Goal: Task Accomplishment & Management: Manage account settings

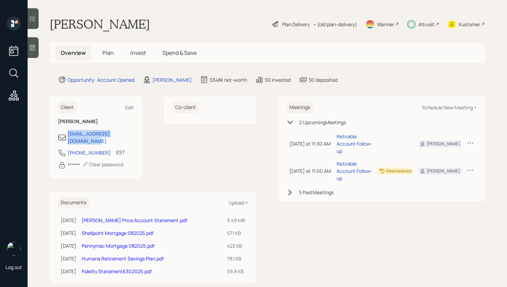
drag, startPoint x: 137, startPoint y: 135, endPoint x: 67, endPoint y: 136, distance: 69.7
click at [67, 136] on div "Client Edit [PERSON_NAME] [PERSON_NAME][EMAIL_ADDRESS][DOMAIN_NAME] [PHONE_NUMB…" at bounding box center [96, 137] width 92 height 83
copy div "[EMAIL_ADDRESS][DOMAIN_NAME]"
click at [141, 57] on h5 "Invest" at bounding box center [138, 53] width 27 height 15
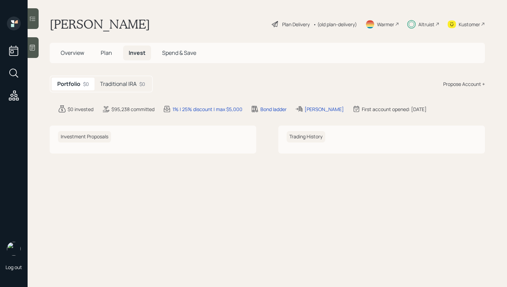
click at [131, 86] on h5 "Traditional IRA" at bounding box center [118, 84] width 37 height 7
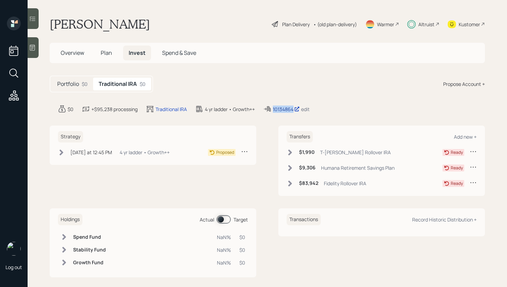
drag, startPoint x: 273, startPoint y: 109, endPoint x: 294, endPoint y: 112, distance: 21.7
click at [294, 112] on div "10134864 edit" at bounding box center [286, 109] width 47 height 8
copy div "10134864"
click at [103, 53] on span "Plan" at bounding box center [106, 53] width 11 height 8
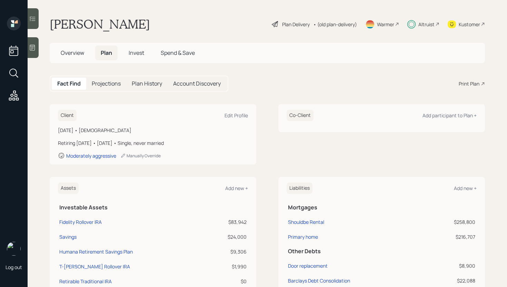
click at [78, 53] on span "Overview" at bounding box center [72, 53] width 23 height 8
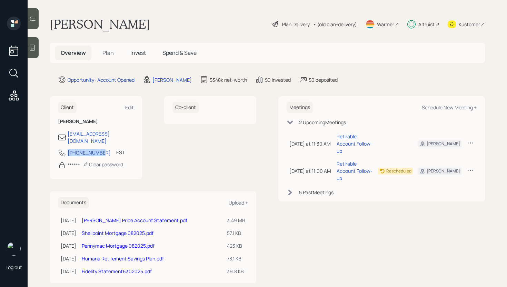
drag, startPoint x: 101, startPoint y: 147, endPoint x: 68, endPoint y: 146, distance: 32.4
click at [68, 149] on div "[PHONE_NUMBER] EST Currently 11:33 AM" at bounding box center [96, 155] width 76 height 12
copy div "[PHONE_NUMBER]"
click at [294, 23] on div "Plan Delivery" at bounding box center [296, 24] width 28 height 7
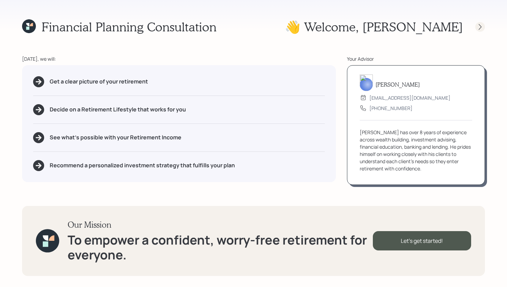
click at [479, 24] on icon at bounding box center [480, 27] width 3 height 6
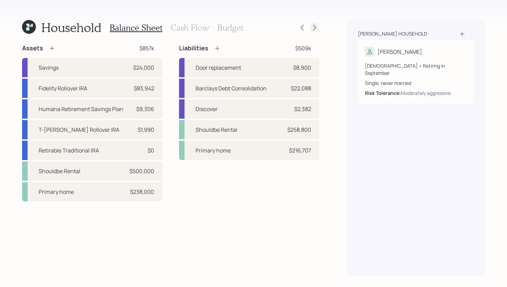
click at [318, 25] on div at bounding box center [315, 28] width 10 height 10
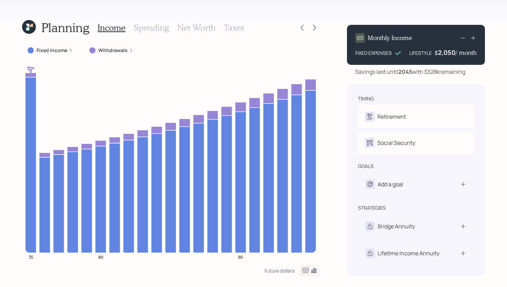
click at [112, 52] on label "Withdrawals" at bounding box center [112, 50] width 29 height 7
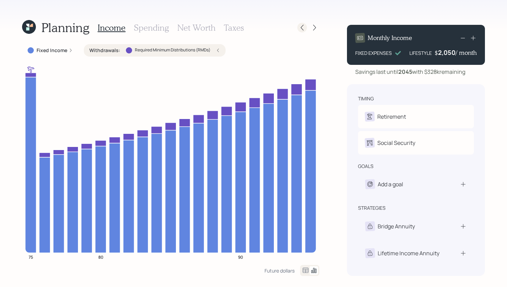
click at [303, 29] on icon at bounding box center [302, 28] width 3 height 6
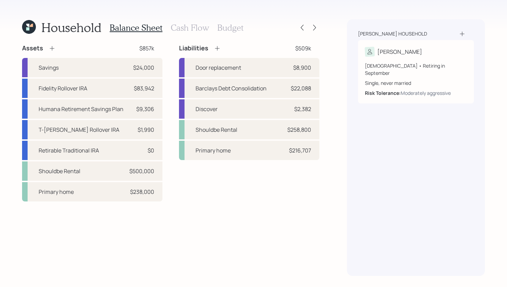
click at [31, 26] on icon at bounding box center [31, 25] width 3 height 3
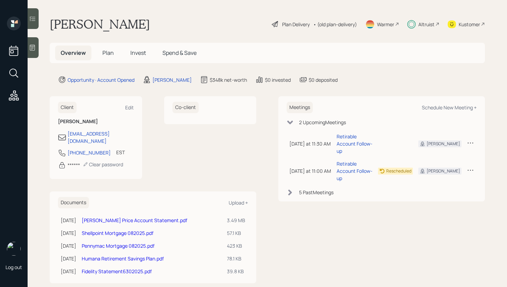
click at [108, 51] on span "Plan" at bounding box center [107, 53] width 11 height 8
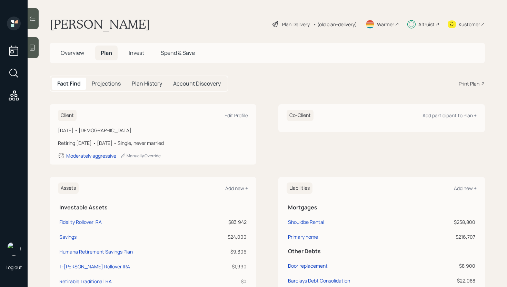
click at [140, 51] on span "Invest" at bounding box center [137, 53] width 16 height 8
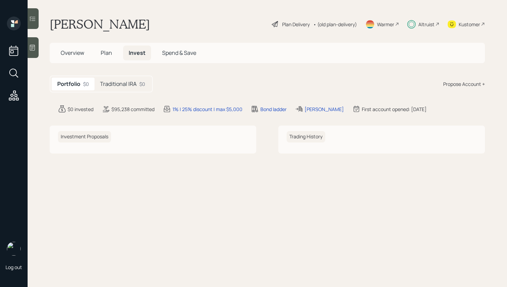
click at [135, 86] on h5 "Traditional IRA" at bounding box center [118, 84] width 37 height 7
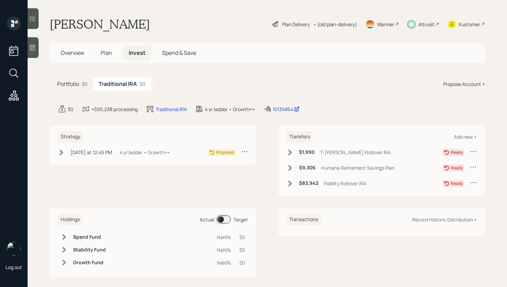
click at [101, 155] on div "[DATE] at 12:45 PM" at bounding box center [91, 152] width 42 height 7
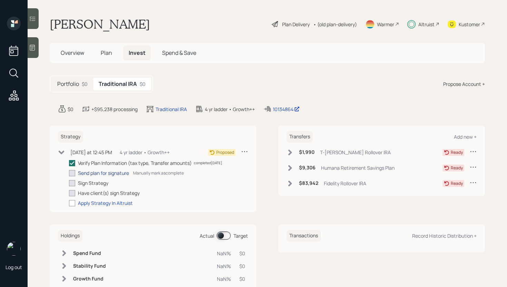
click at [97, 172] on div "Send plan for signature" at bounding box center [103, 172] width 51 height 7
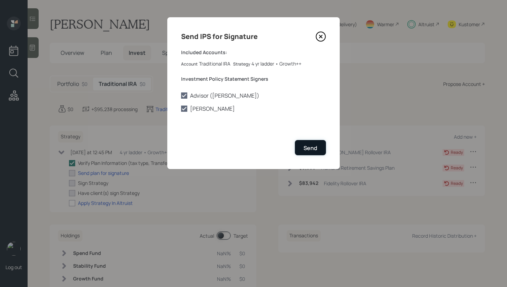
click at [314, 149] on div "Send" at bounding box center [311, 148] width 14 height 8
checkbox input "true"
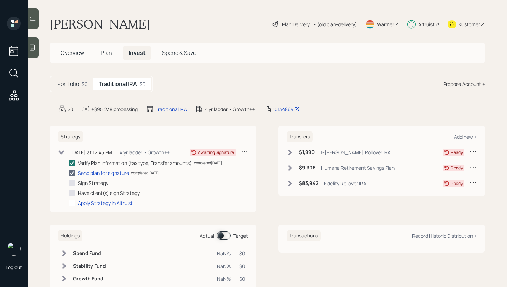
click at [289, 24] on div "Plan Delivery" at bounding box center [296, 24] width 28 height 7
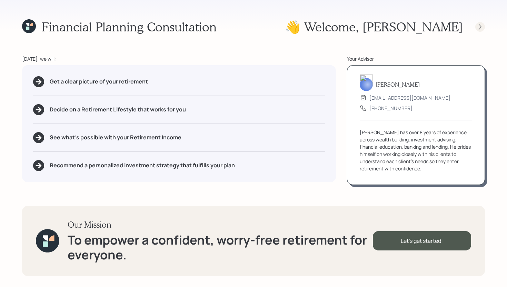
click at [480, 27] on icon at bounding box center [480, 26] width 7 height 7
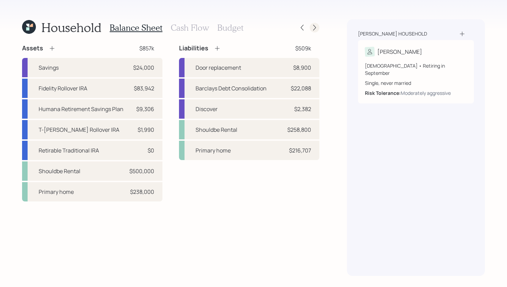
click at [316, 29] on icon at bounding box center [314, 27] width 7 height 7
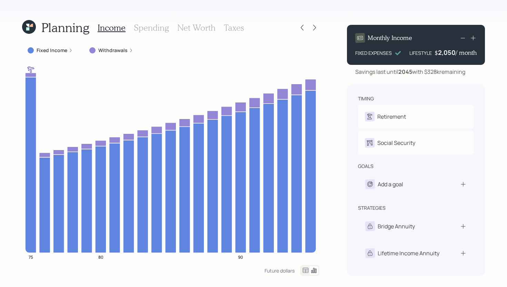
click at [33, 26] on icon at bounding box center [29, 27] width 14 height 14
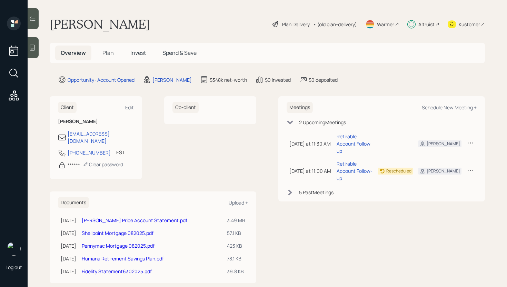
click at [135, 49] on span "Invest" at bounding box center [138, 53] width 16 height 8
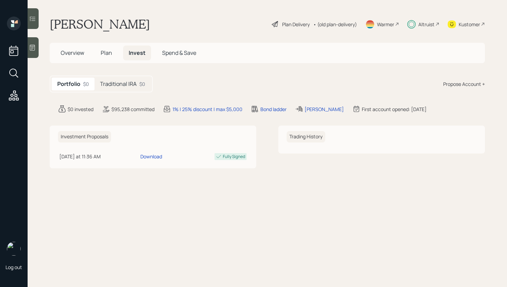
click at [125, 77] on div "Portfolio $0 Traditional IRA $0" at bounding box center [101, 84] width 103 height 17
click at [126, 84] on h5 "Traditional IRA" at bounding box center [118, 84] width 37 height 7
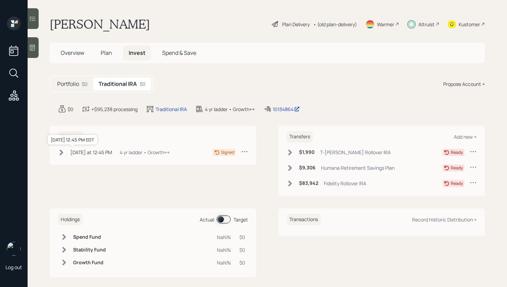
click at [82, 154] on div "[DATE] at 12:45 PM" at bounding box center [91, 152] width 42 height 7
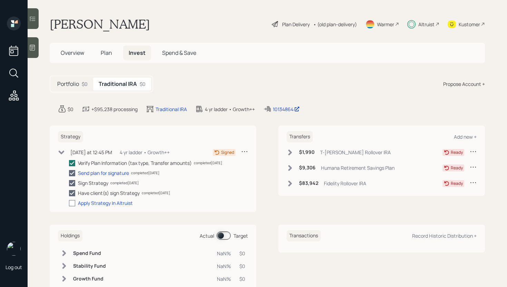
click at [73, 203] on div at bounding box center [72, 203] width 6 height 6
click at [69, 203] on input "checkbox" at bounding box center [69, 203] width 0 height 0
checkbox input "true"
click at [418, 23] on div "Altruist" at bounding box center [426, 24] width 16 height 7
